Goal: Use online tool/utility: Utilize a website feature to perform a specific function

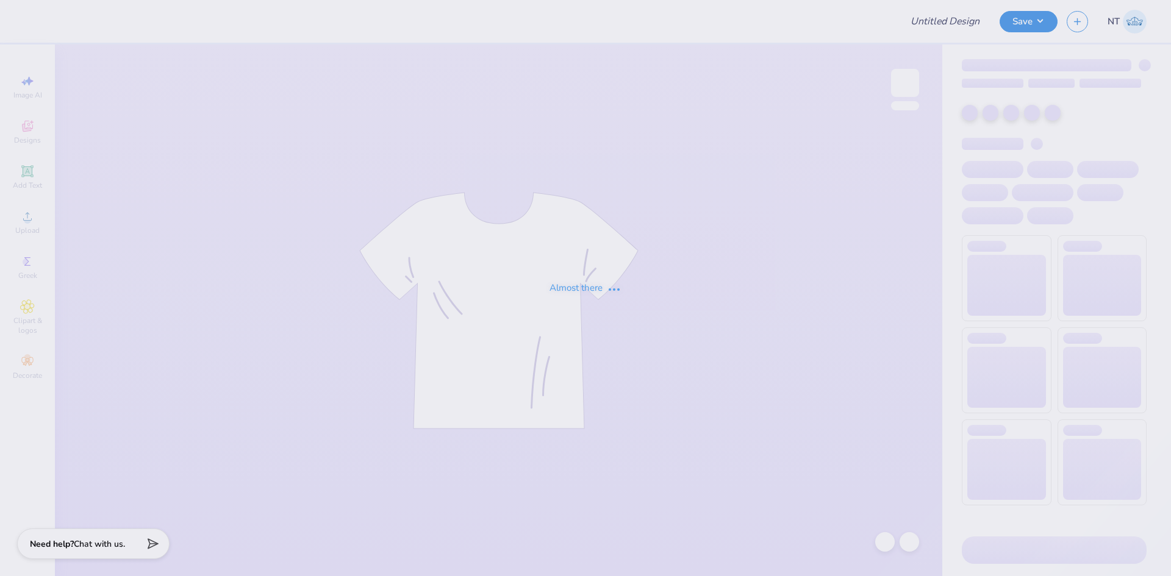
type input "[PERSON_NAME] : [GEOGRAPHIC_DATA][US_STATE]"
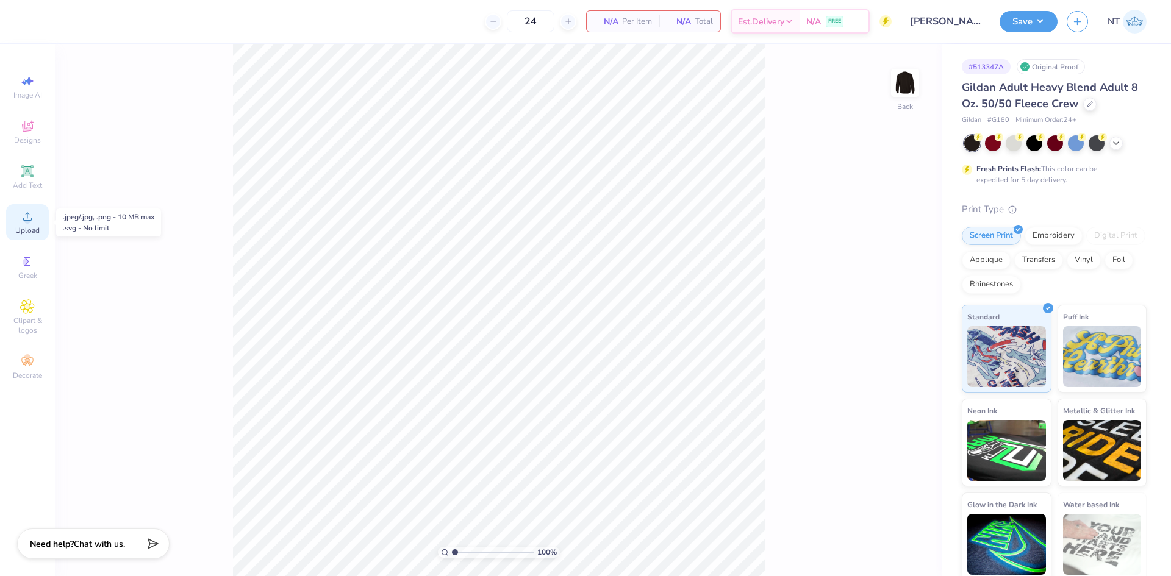
click at [16, 223] on div "Upload" at bounding box center [27, 222] width 43 height 36
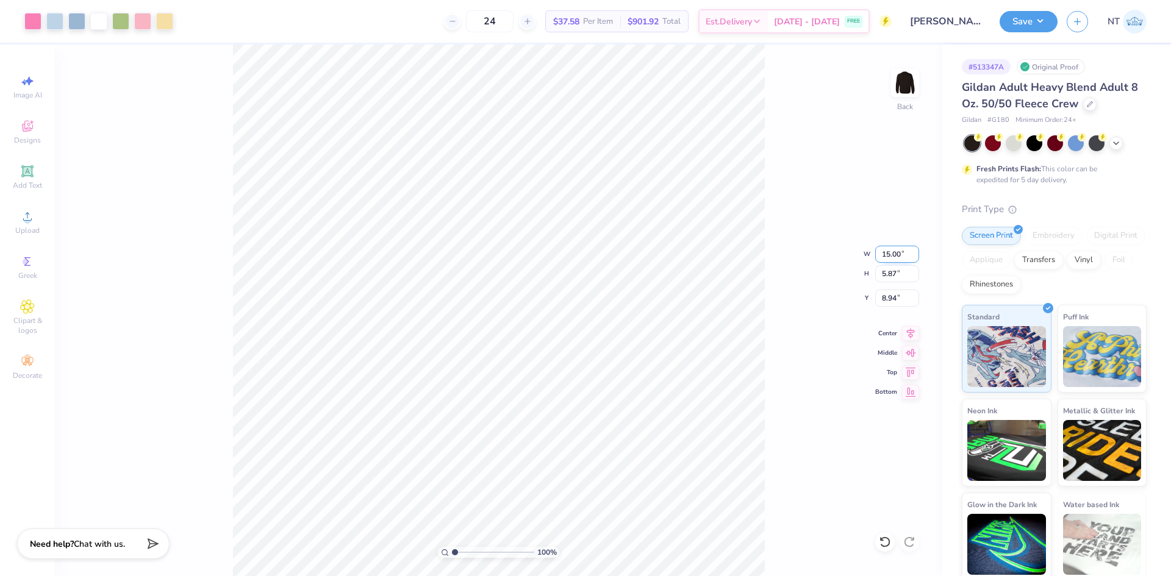
click at [900, 259] on input "15.00" at bounding box center [897, 254] width 44 height 17
click at [898, 259] on input "15.00" at bounding box center [897, 254] width 44 height 17
type input "12.50"
type input "4.89"
type input "9.43"
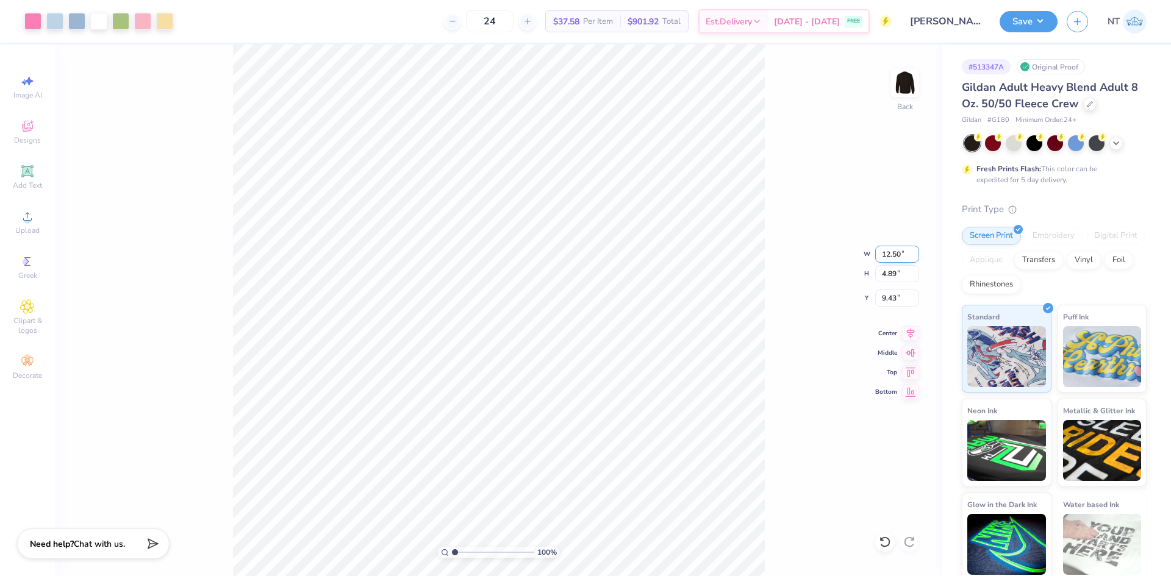
click at [894, 254] on input "12.50" at bounding box center [897, 254] width 44 height 17
click at [893, 254] on input "12.50" at bounding box center [897, 254] width 44 height 17
type input "10.00"
type input "3.91"
click at [881, 298] on input "9.92" at bounding box center [897, 298] width 44 height 17
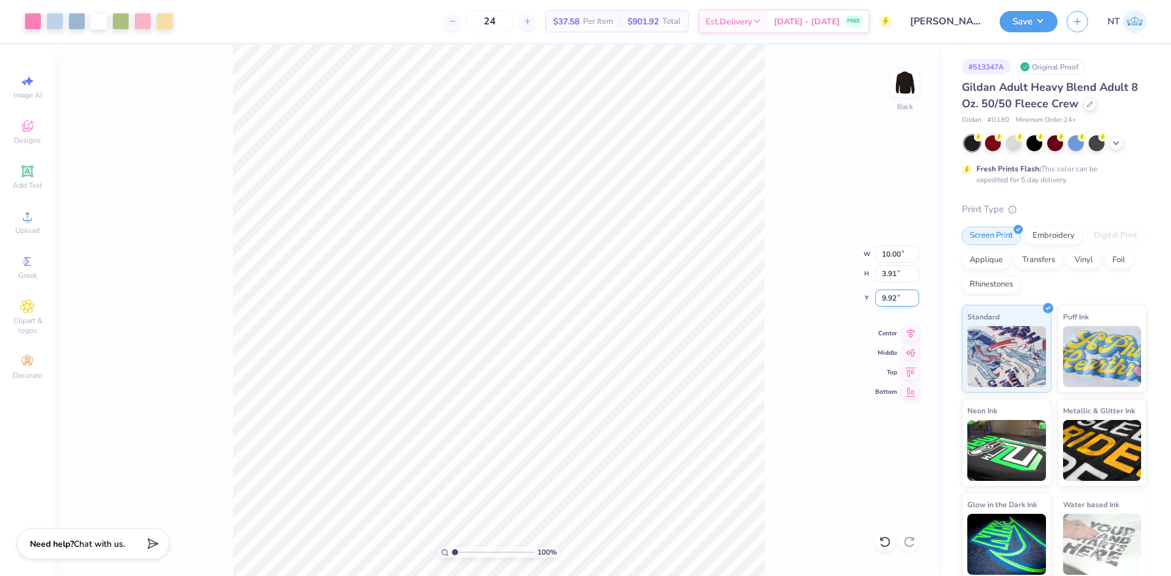
click at [881, 298] on input "9.92" at bounding box center [897, 298] width 44 height 17
type input "3.00"
type input "1"
click at [1047, 26] on button "Save" at bounding box center [1029, 19] width 58 height 21
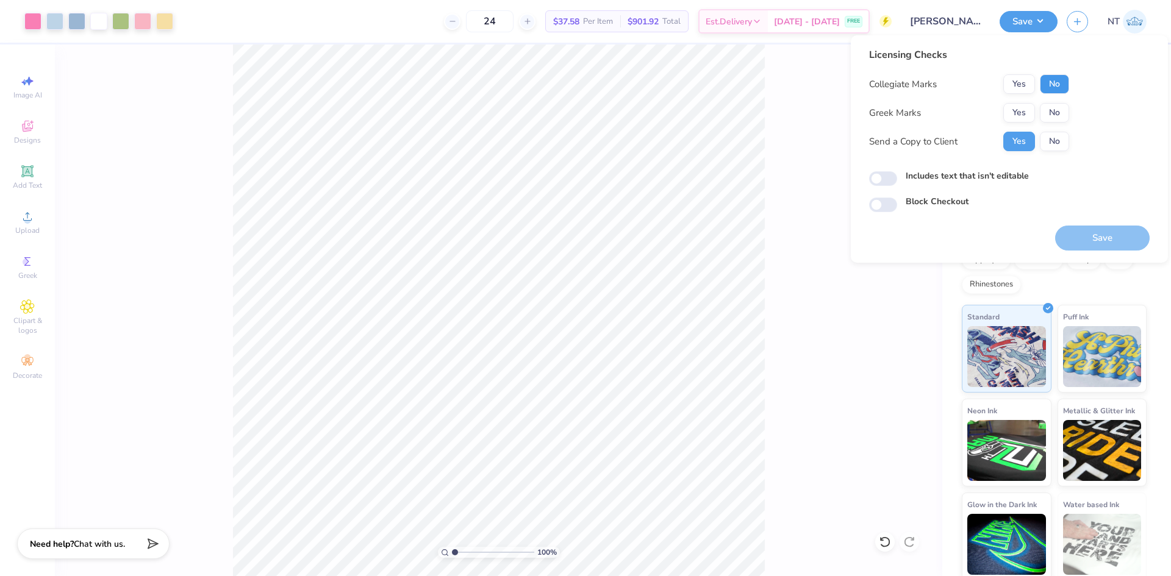
click at [1053, 92] on button "No" at bounding box center [1054, 84] width 29 height 20
click at [1033, 112] on button "Yes" at bounding box center [1019, 113] width 32 height 20
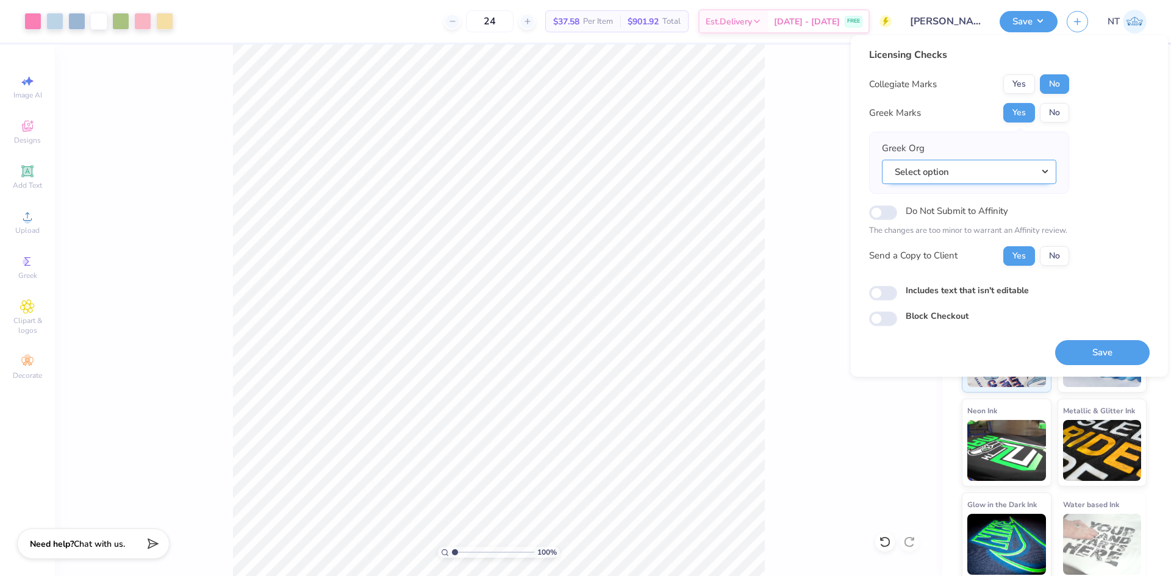
drag, startPoint x: 978, startPoint y: 175, endPoint x: 986, endPoint y: 183, distance: 11.2
click at [986, 183] on button "Select option" at bounding box center [969, 172] width 174 height 25
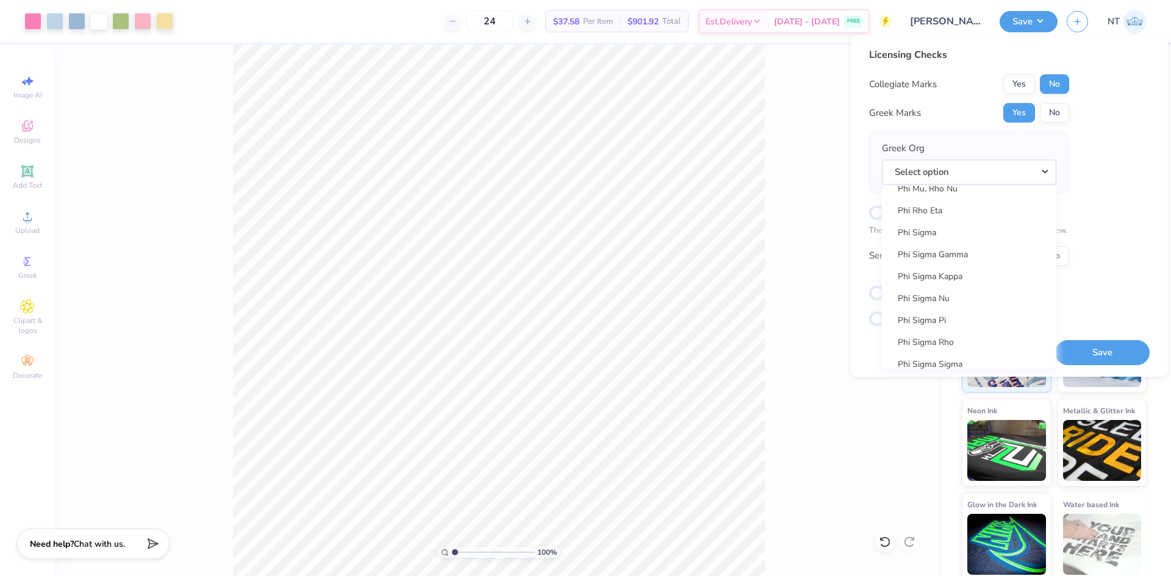
scroll to position [6912, 0]
click at [945, 296] on link "Pi Beta Phi" at bounding box center [969, 293] width 165 height 20
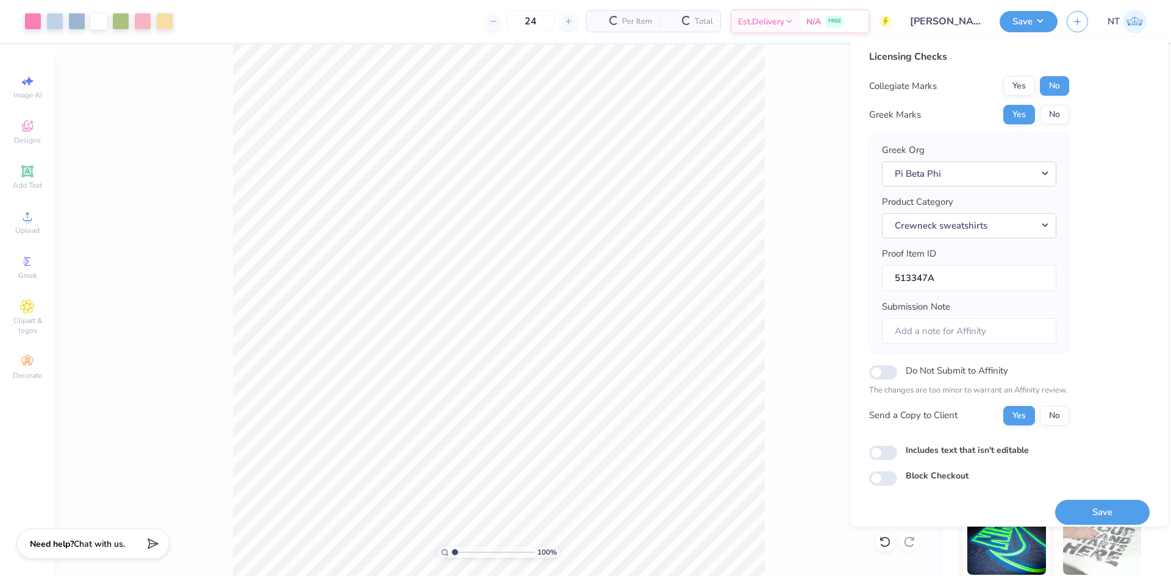
scroll to position [10, 0]
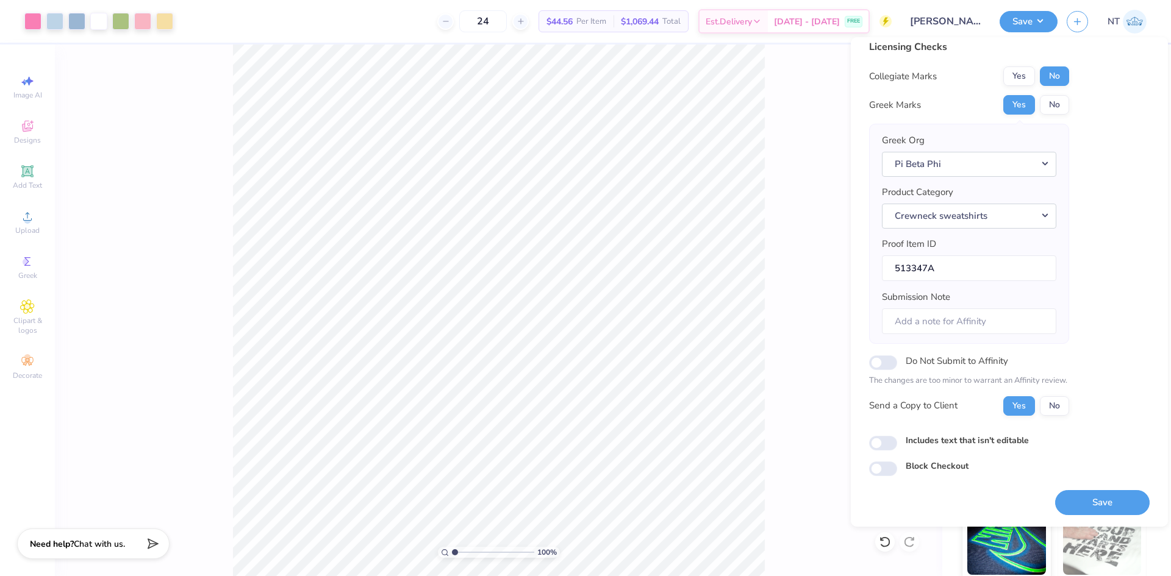
click at [982, 440] on label "Includes text that isn't editable" at bounding box center [967, 440] width 123 height 13
click at [897, 440] on input "Includes text that isn't editable" at bounding box center [883, 443] width 28 height 15
checkbox input "true"
click at [1086, 504] on button "Save" at bounding box center [1102, 502] width 95 height 25
